Goal: Answer question/provide support

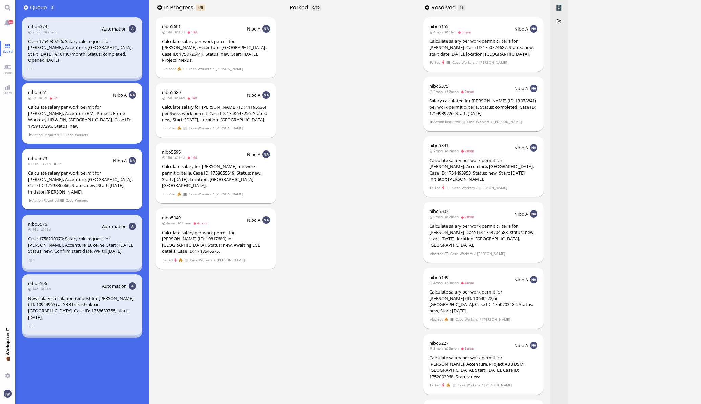
click at [63, 170] on div "Calculate salary per work permit for [PERSON_NAME], Accenture, [GEOGRAPHIC_DATA…" at bounding box center [82, 182] width 108 height 25
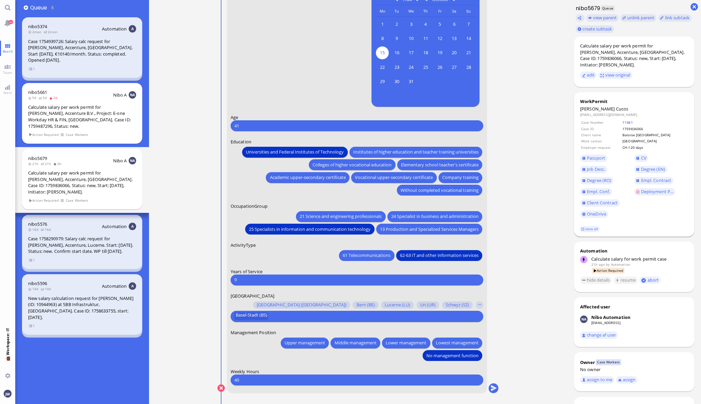
click at [633, 120] on link "11361" at bounding box center [628, 122] width 11 height 5
click at [591, 166] on span "Job Desc." at bounding box center [596, 169] width 18 height 6
click at [593, 188] on span "Empl. Conf." at bounding box center [598, 191] width 23 height 6
click at [635, 155] on link "CV" at bounding box center [642, 158] width 14 height 7
click at [587, 188] on span "Empl. Conf." at bounding box center [598, 191] width 23 height 6
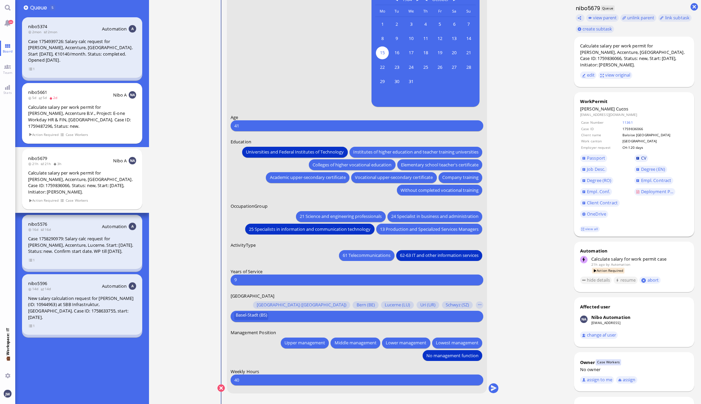
click at [641, 155] on span "CV" at bounding box center [643, 158] width 5 height 6
click at [645, 188] on span "Deployment P..." at bounding box center [657, 191] width 33 height 6
click at [591, 200] on span "Client Contract" at bounding box center [602, 203] width 31 height 6
click at [491, 385] on button "submit" at bounding box center [494, 388] width 10 height 10
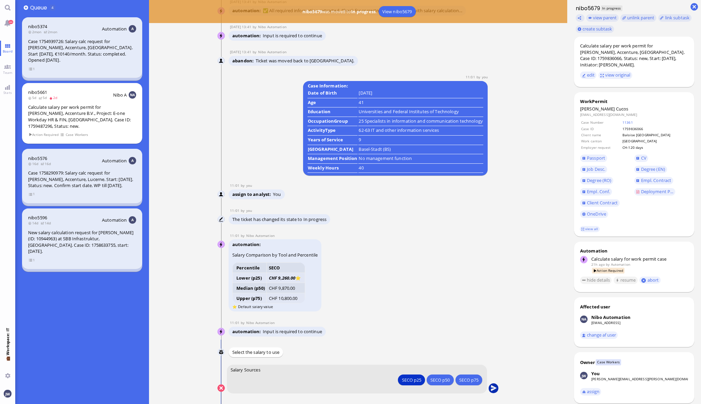
click at [489, 384] on button "submit" at bounding box center [494, 388] width 10 height 10
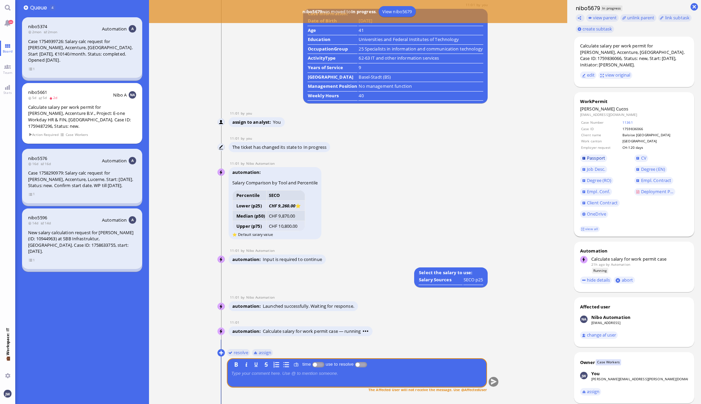
click at [587, 155] on span "Passport" at bounding box center [596, 158] width 18 height 6
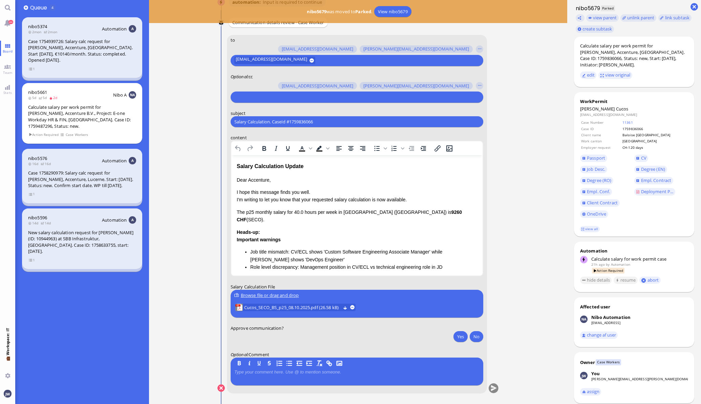
click at [270, 95] on input "text" at bounding box center [356, 97] width 244 height 7
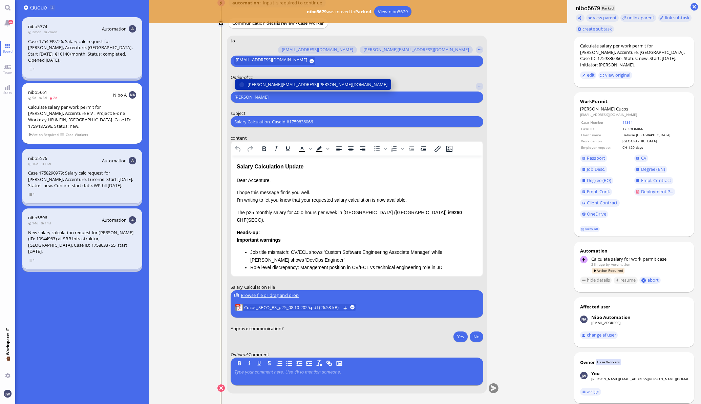
type input "[PERSON_NAME]"
click at [266, 86] on span "[PERSON_NAME][EMAIL_ADDRESS][PERSON_NAME][DOMAIN_NAME]" at bounding box center [318, 84] width 140 height 7
type input "den"
click at [268, 86] on span "[EMAIL_ADDRESS][DOMAIN_NAME]" at bounding box center [283, 84] width 71 height 7
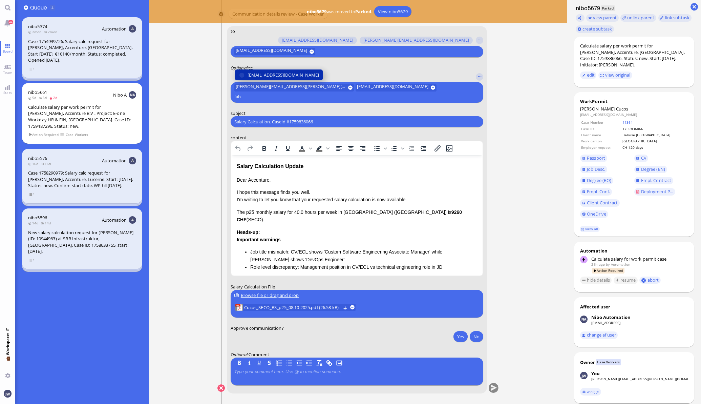
type input "fab"
click at [271, 79] on span "[EMAIL_ADDRESS][DOMAIN_NAME]" at bounding box center [283, 74] width 71 height 7
type input "air"
click at [283, 76] on span "[EMAIL_ADDRESS][DOMAIN_NAME]" at bounding box center [283, 74] width 71 height 7
type input "anu"
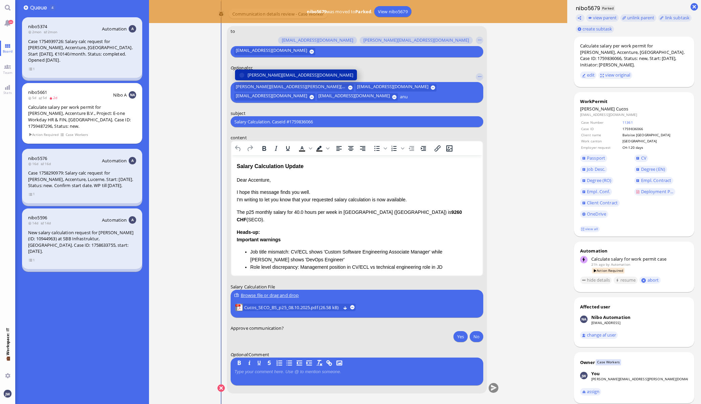
click at [285, 72] on span "[PERSON_NAME][EMAIL_ADDRESS][DOMAIN_NAME]" at bounding box center [301, 74] width 106 height 7
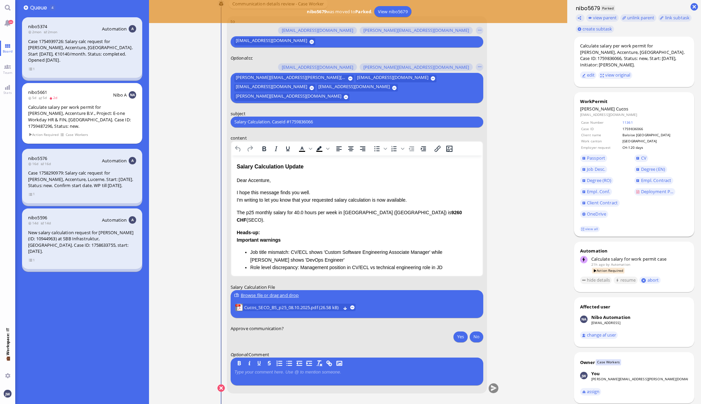
click at [616, 106] on span "Cucos" at bounding box center [622, 109] width 13 height 6
copy span "Cucos"
click at [316, 168] on div "Salary Calculation Update" at bounding box center [356, 166] width 241 height 9
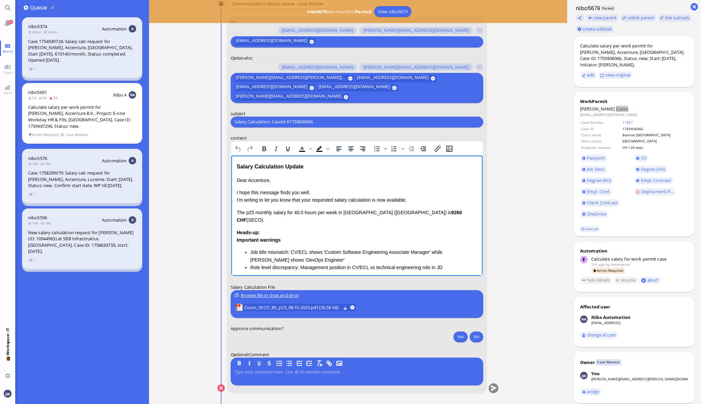
click at [234, 166] on html "Salary Calculation Update Dear Accenture, I hope this message finds you well. I…" at bounding box center [356, 243] width 251 height 177
click at [236, 166] on html "Salary Calculation Update Dear Accenture, I hope this message finds you well. I…" at bounding box center [356, 243] width 251 height 177
click at [314, 168] on div "Salary Calculation Update" at bounding box center [356, 166] width 241 height 9
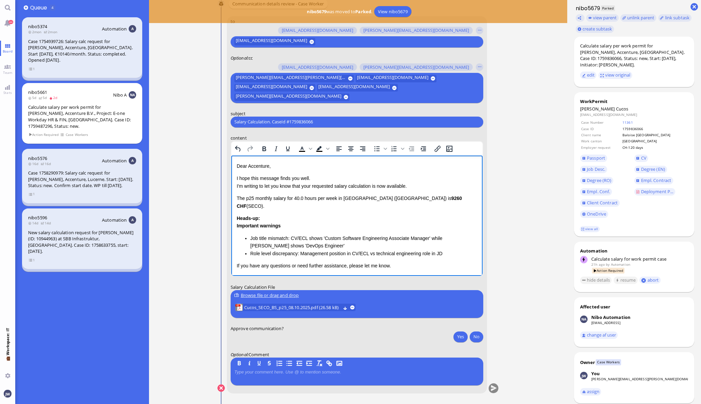
click at [287, 120] on input "Salary Calculation. CaseId #1759836066" at bounding box center [356, 121] width 245 height 7
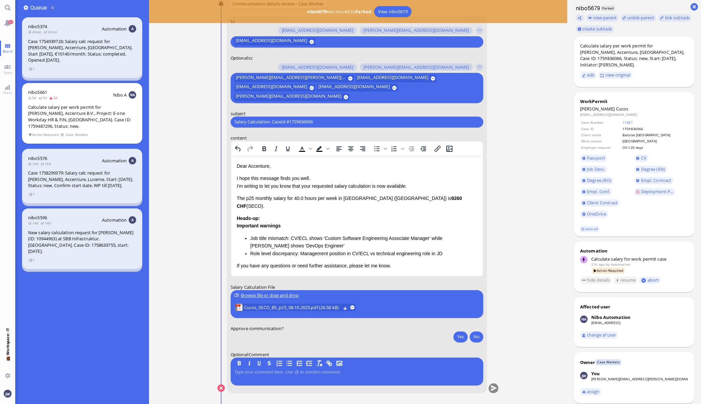
paste input "PazPerTout new case: [PERSON_NAME] (1759836066 / 11212690), Employer Request: C…"
type input "PazPerTout new case: [PERSON_NAME] (1759836066 / 11212690), Employer Request: C…"
click at [260, 164] on p "Dear Accenture," at bounding box center [356, 165] width 241 height 7
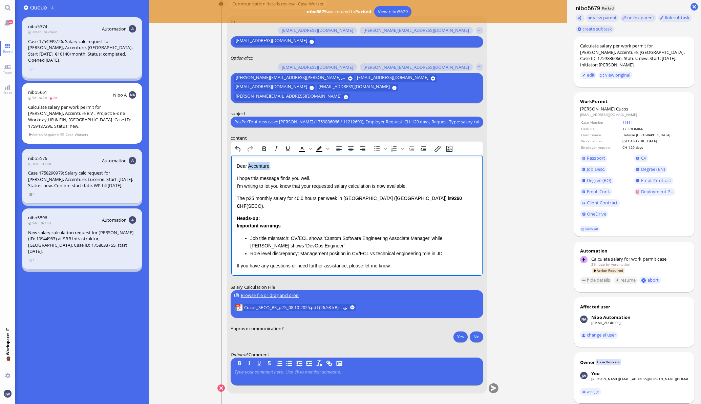
click at [260, 164] on p "Dear Accenture," at bounding box center [356, 165] width 241 height 7
click at [586, 226] on link "view all" at bounding box center [590, 229] width 20 height 6
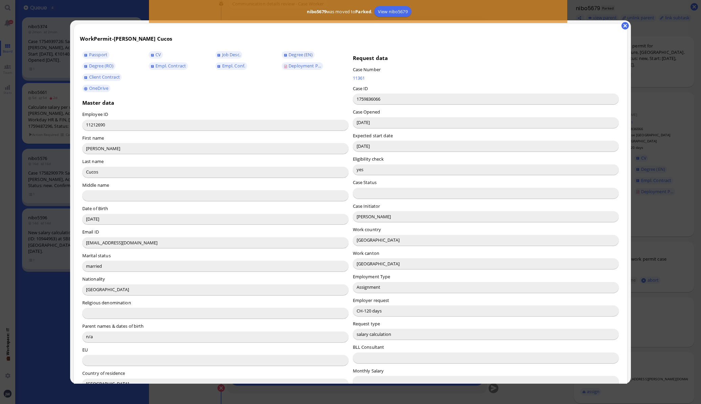
click at [365, 217] on input "[PERSON_NAME]" at bounding box center [486, 216] width 266 height 11
click at [364, 217] on input "[PERSON_NAME]" at bounding box center [486, 216] width 266 height 11
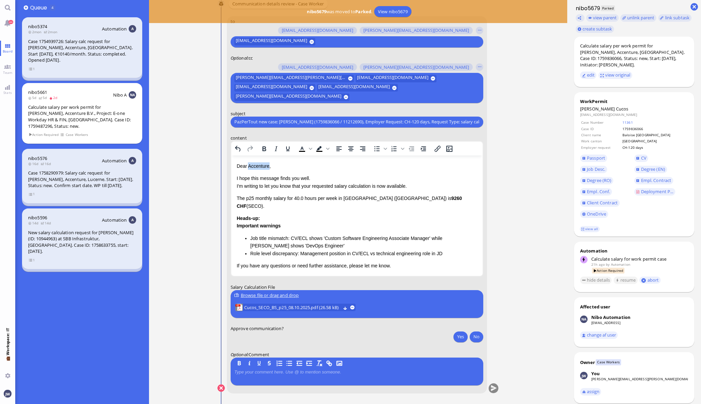
click at [260, 167] on p "Dear Accenture," at bounding box center [356, 165] width 241 height 7
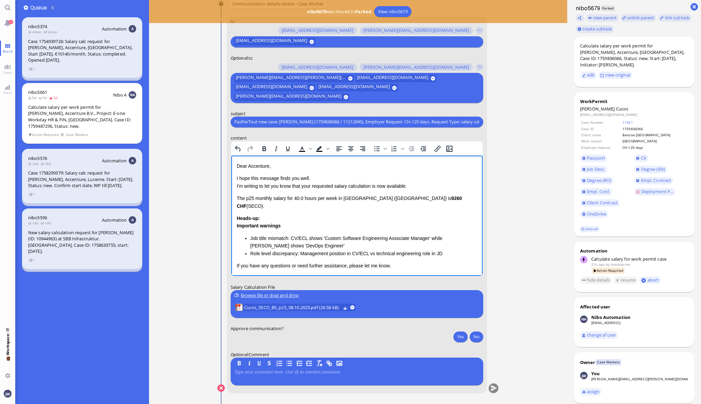
click at [259, 165] on p "Dear Accenture," at bounding box center [356, 165] width 241 height 7
click at [308, 187] on p "I hope this message finds you well. I'm writing to let you know that your reque…" at bounding box center [356, 181] width 241 height 15
click at [372, 187] on p "I hope this message finds you well. I'm writing to let you know that the reques…" at bounding box center [356, 181] width 241 height 15
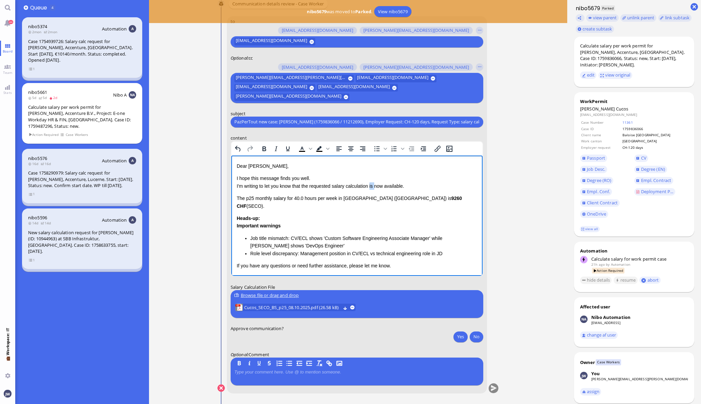
click at [372, 187] on p "I hope this message finds you well. I'm writing to let you know that the reques…" at bounding box center [356, 181] width 241 height 15
click at [386, 186] on p "I hope this message finds you well. I'm writing to let you know that the reques…" at bounding box center [356, 181] width 241 height 15
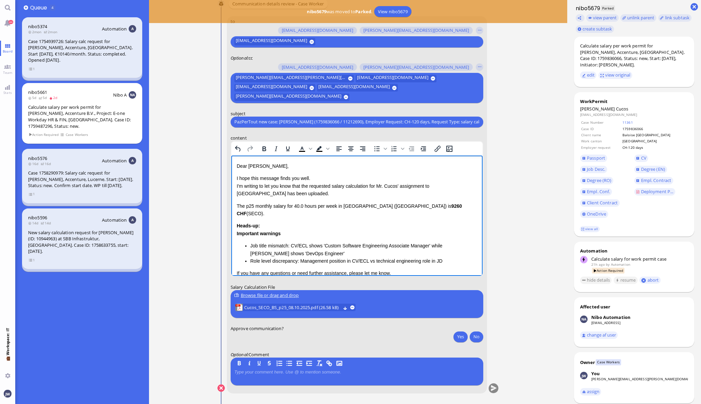
click at [237, 206] on p "The p25 monthly salary for 40.0 hours per week in [GEOGRAPHIC_DATA] ([GEOGRAPHI…" at bounding box center [356, 209] width 241 height 15
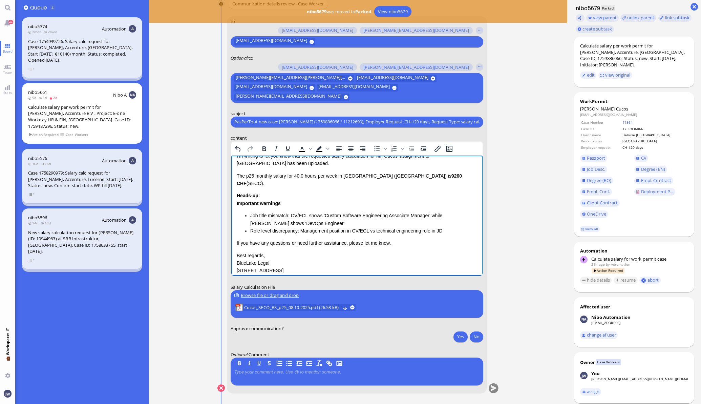
scroll to position [42, 0]
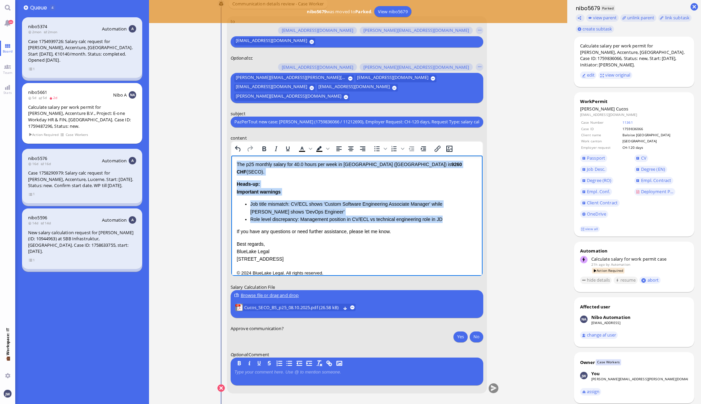
click at [439, 215] on li "Role level discrepancy: Management position in CV/ECL vs technical engineering …" at bounding box center [363, 218] width 227 height 7
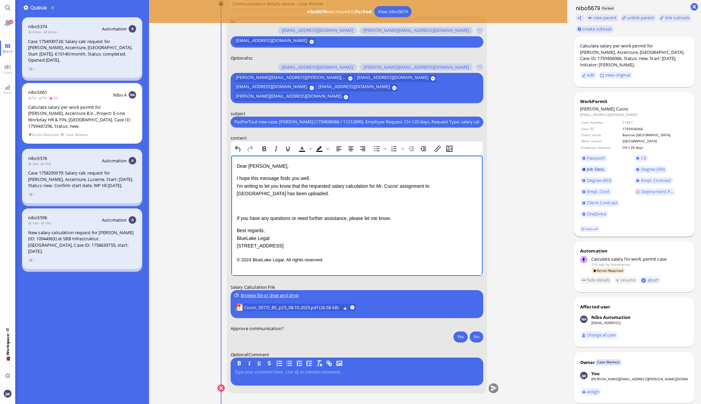
click at [589, 166] on span "Job Desc." at bounding box center [596, 169] width 18 height 6
click at [254, 200] on div "Dear [PERSON_NAME], I hope this message finds you well. I'm writing to let you …" at bounding box center [356, 205] width 241 height 87
click at [603, 200] on span "Client Contract" at bounding box center [602, 203] width 31 height 6
click at [351, 209] on p "Please adjust the client name in the job description to" at bounding box center [356, 205] width 241 height 7
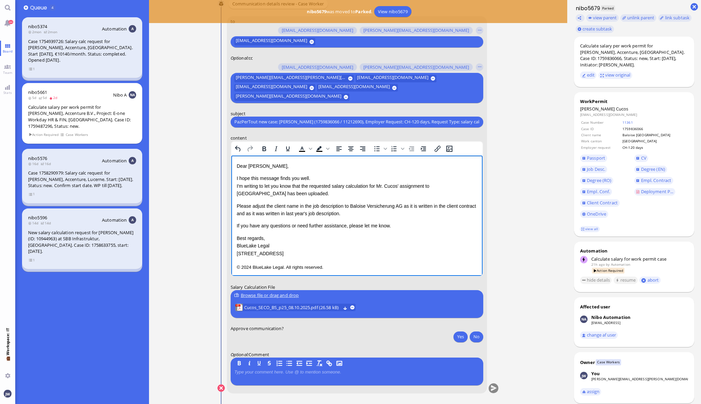
click at [243, 206] on p "Please adjust the client name in the job description to Baloise Versicherung AG…" at bounding box center [356, 209] width 241 height 15
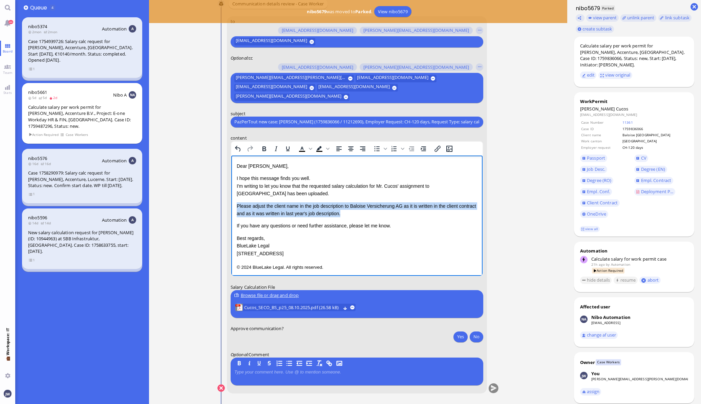
click at [357, 213] on p "Please adjust the client name in the job description to Baloise Versicherung AG…" at bounding box center [356, 209] width 241 height 15
copy p "Please adjust the client name in the job description to Baloise Versicherung AG…"
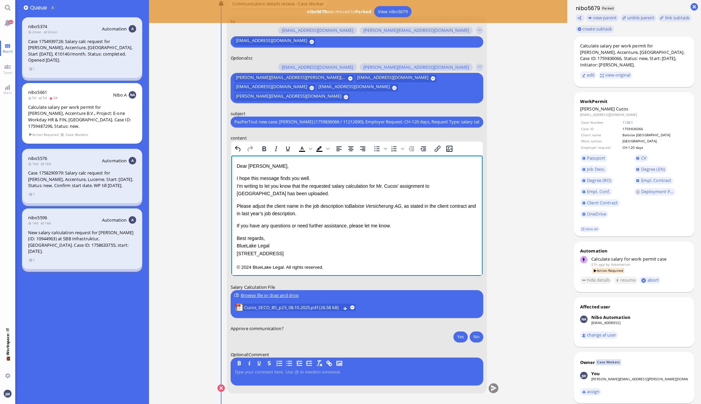
click at [295, 226] on p "If you have any questions or need further assistance, please let me know." at bounding box center [356, 225] width 241 height 7
click at [309, 215] on p "Please adjust the client name in the job description to Baloise Versicherung AG…" at bounding box center [356, 209] width 241 height 15
click at [592, 166] on span "Job Desc." at bounding box center [596, 169] width 18 height 6
click at [317, 218] on div "Dear [PERSON_NAME], I hope this message finds you well. I'm writing to let you …" at bounding box center [356, 215] width 241 height 107
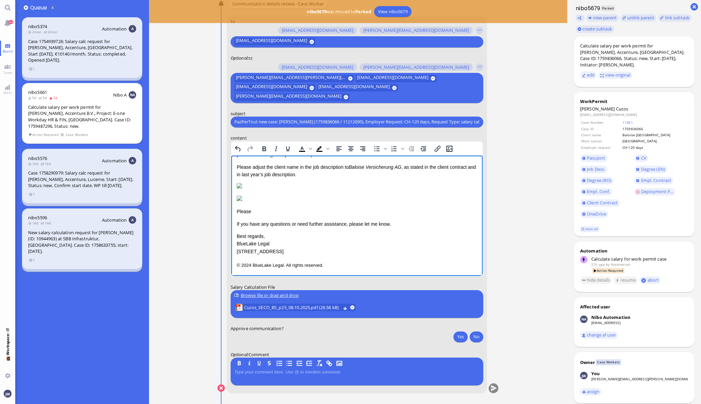
scroll to position [57, 0]
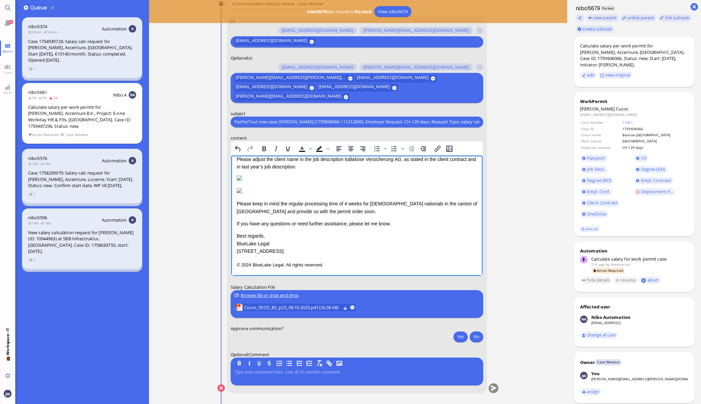
click at [398, 227] on p "If you have any questions or need further assistance, please let me know." at bounding box center [356, 223] width 241 height 7
click at [336, 253] on div "Dear [PERSON_NAME], I hope this message finds you well. I'm writing to let you …" at bounding box center [356, 191] width 241 height 153
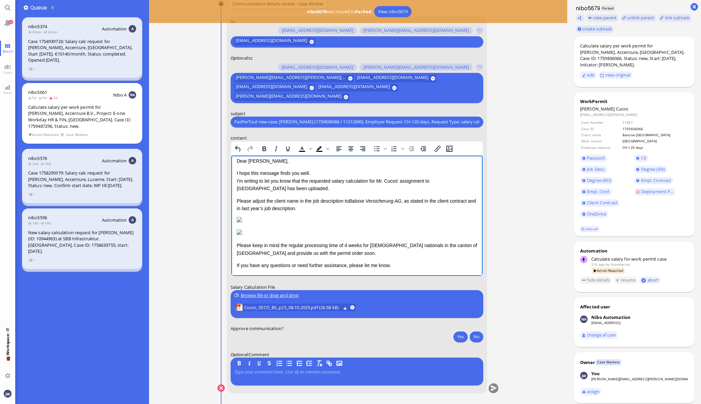
scroll to position [0, 0]
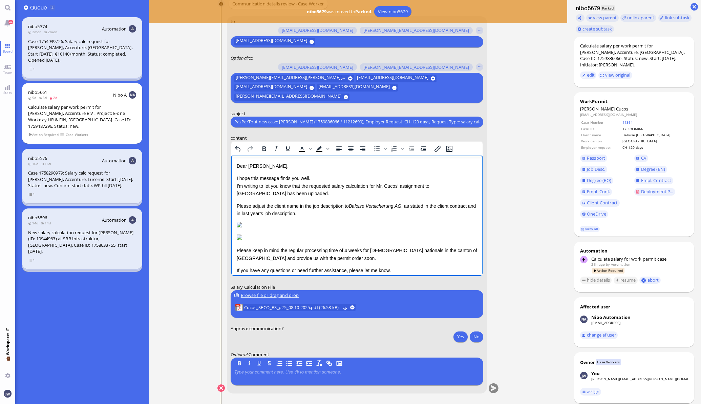
click at [311, 214] on p "Please adjust the client name in the job description to Baloise Versicherung AG…" at bounding box center [356, 209] width 241 height 15
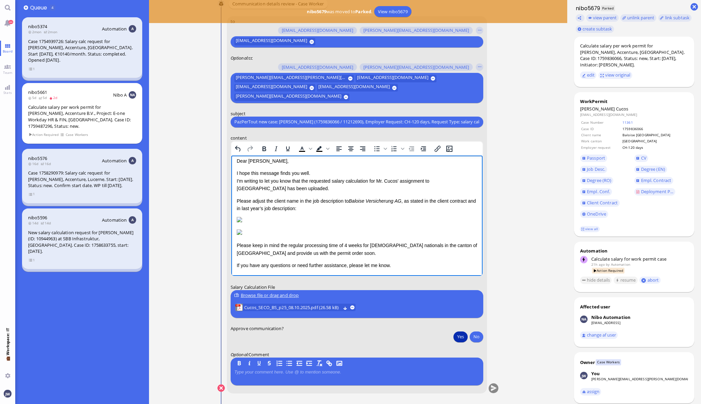
click at [460, 334] on button "Yes" at bounding box center [461, 336] width 14 height 11
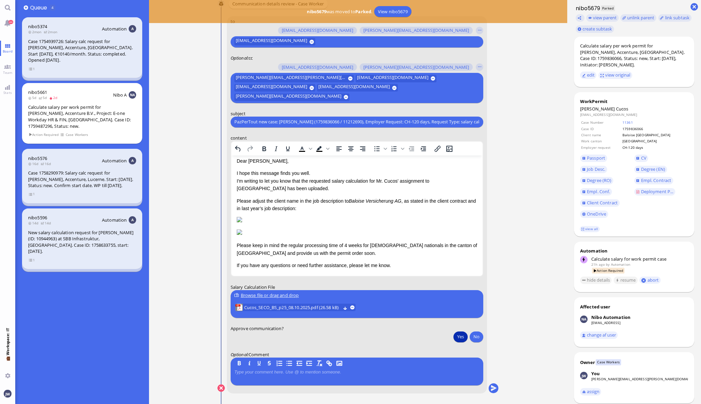
scroll to position [0, 0]
click at [489, 389] on button "submit" at bounding box center [494, 388] width 10 height 10
click at [456, 337] on button "Yes" at bounding box center [461, 336] width 14 height 11
click at [492, 386] on button "submit" at bounding box center [494, 388] width 10 height 10
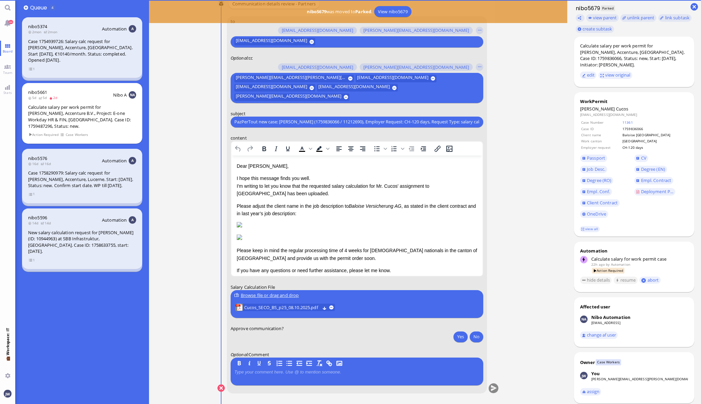
scroll to position [0, 0]
